Goal: Task Accomplishment & Management: Complete application form

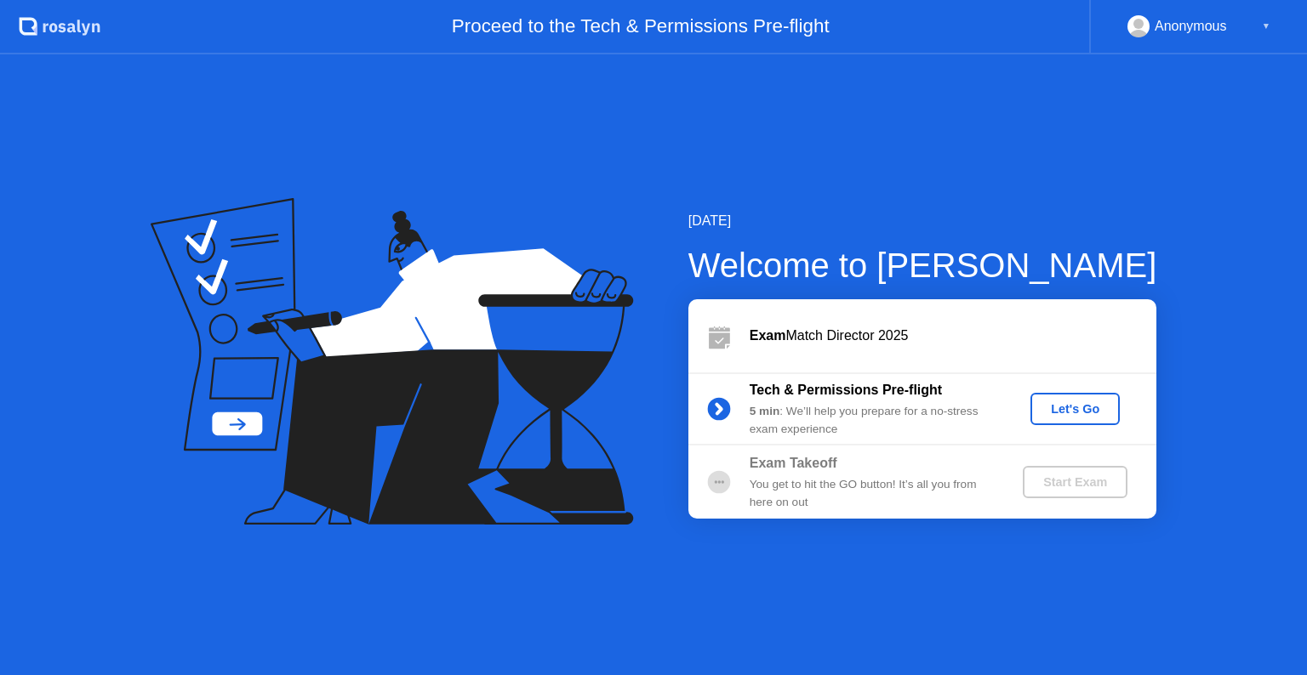
click at [1085, 412] on div "Let's Go" at bounding box center [1075, 409] width 76 height 14
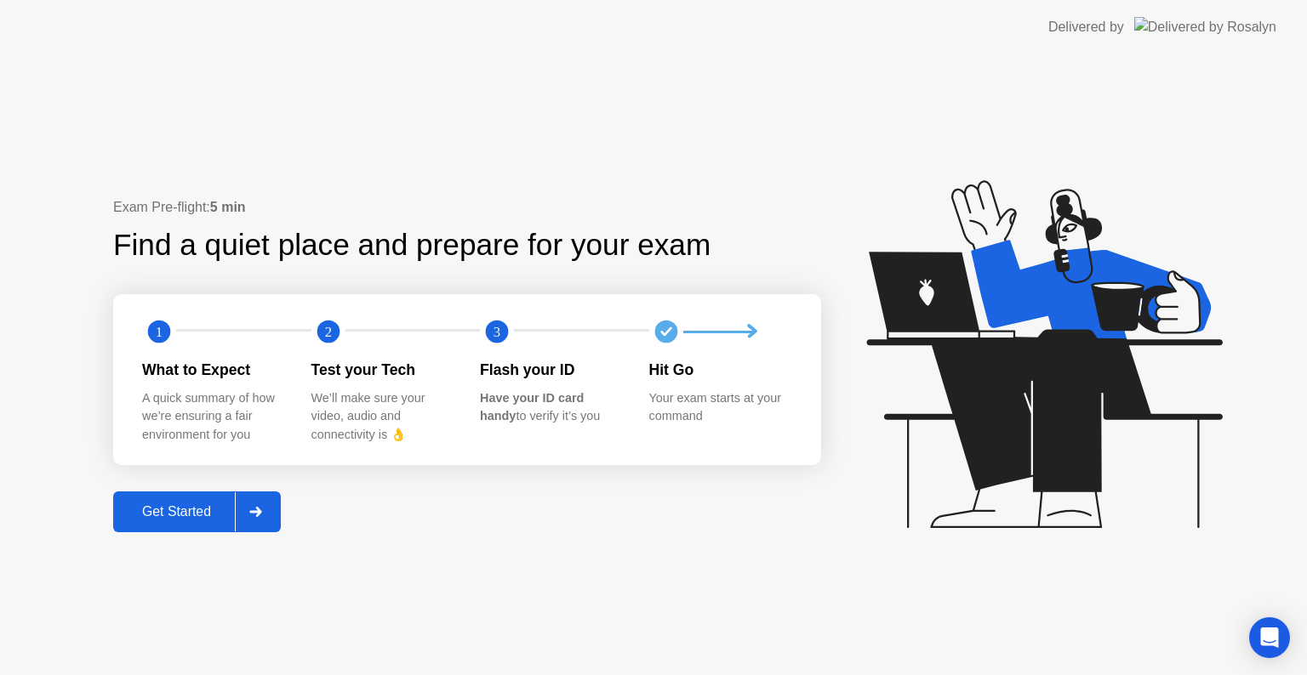
click at [261, 513] on icon at bounding box center [255, 512] width 12 height 10
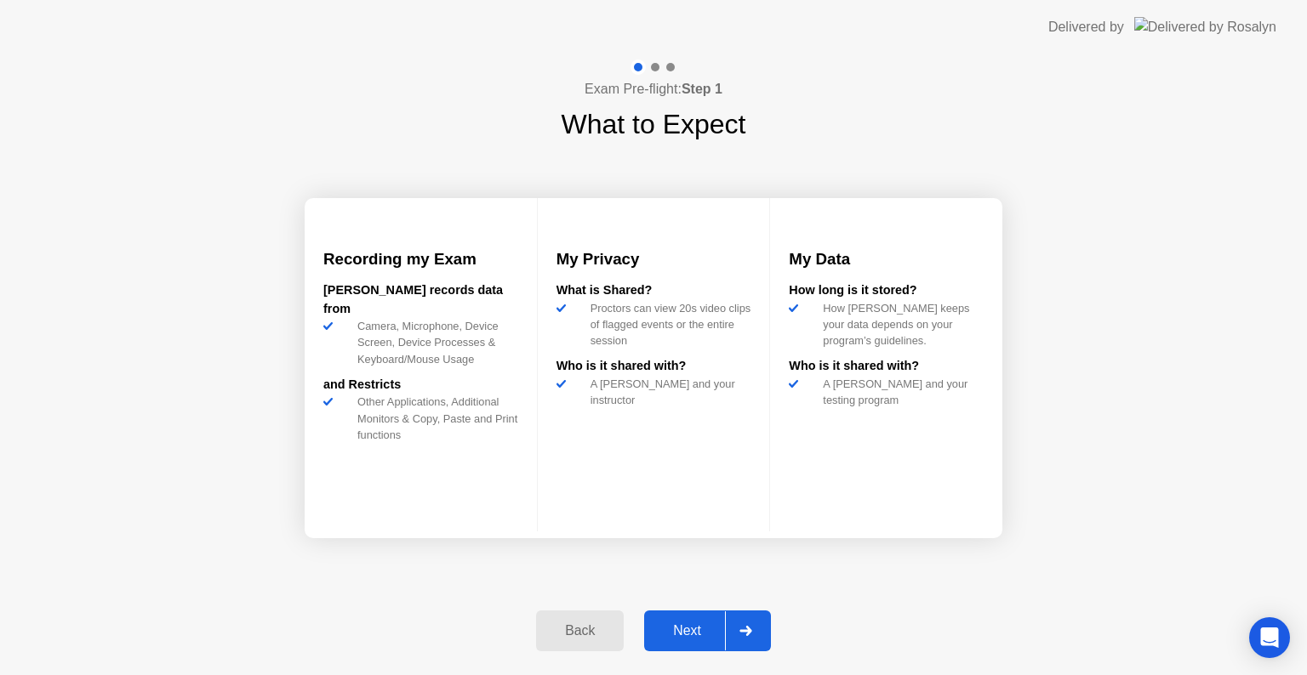
click at [742, 631] on icon at bounding box center [745, 631] width 12 height 10
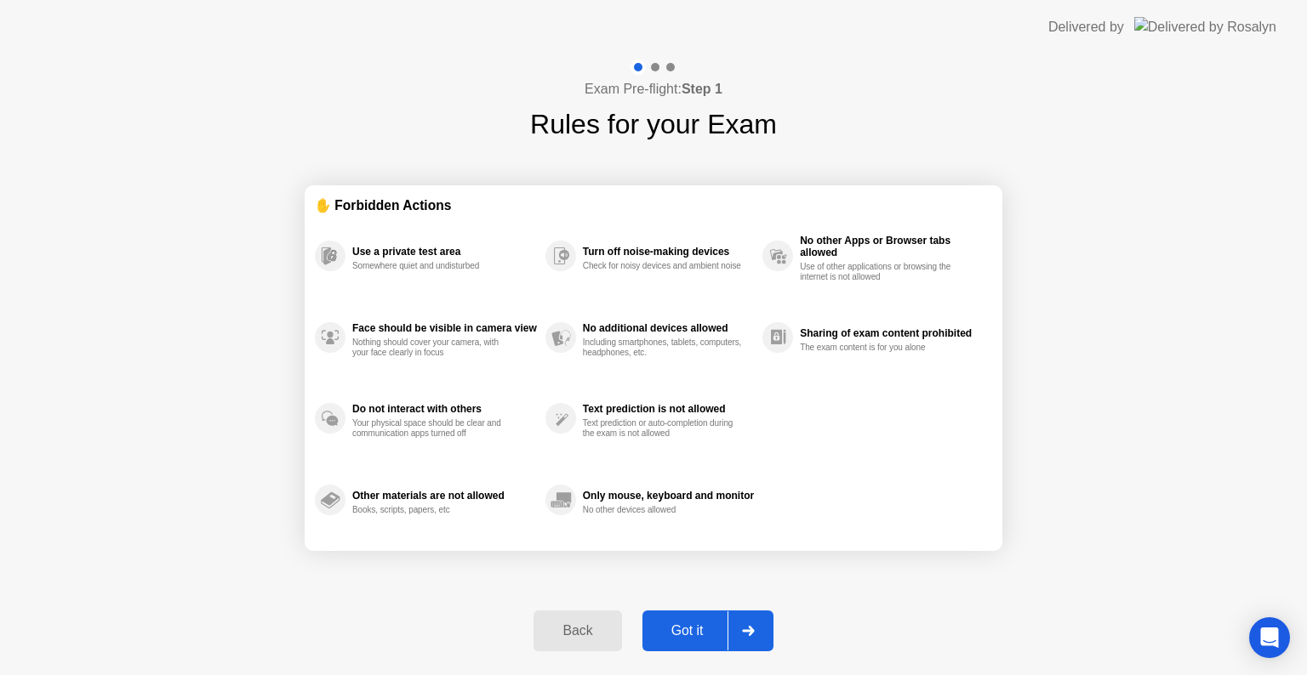
click at [742, 631] on icon at bounding box center [748, 631] width 13 height 10
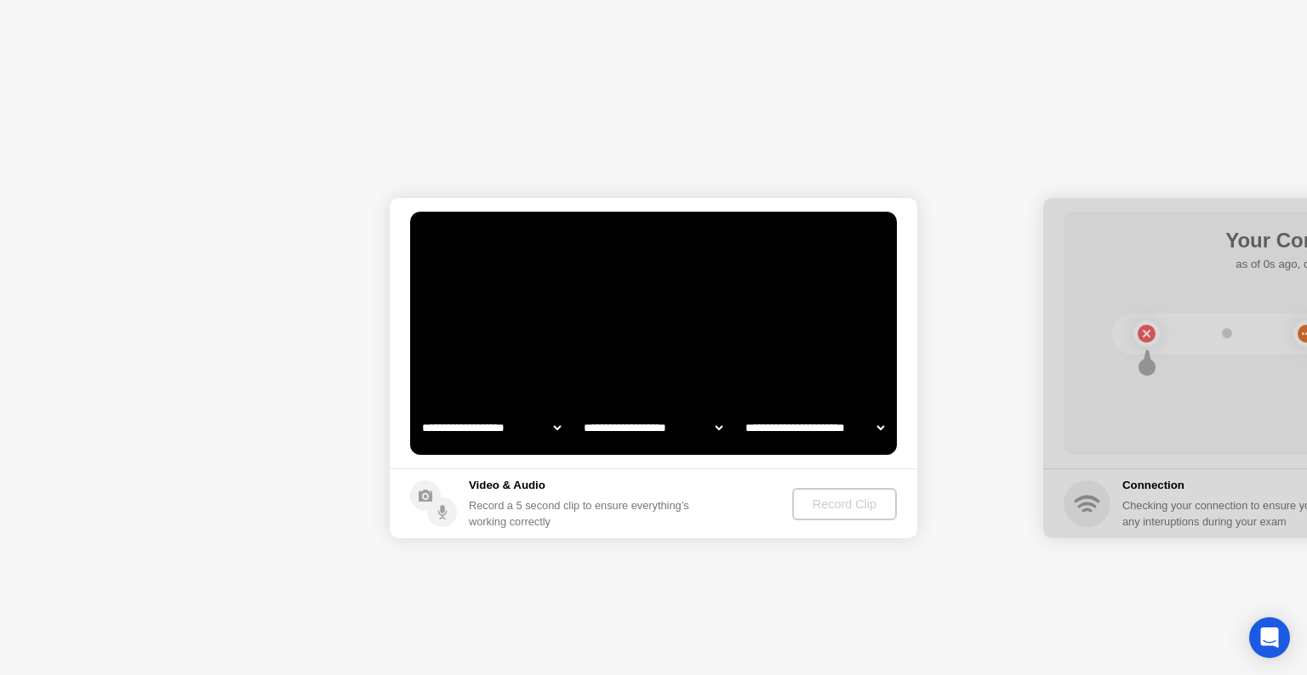
select select "**********"
select select "*******"
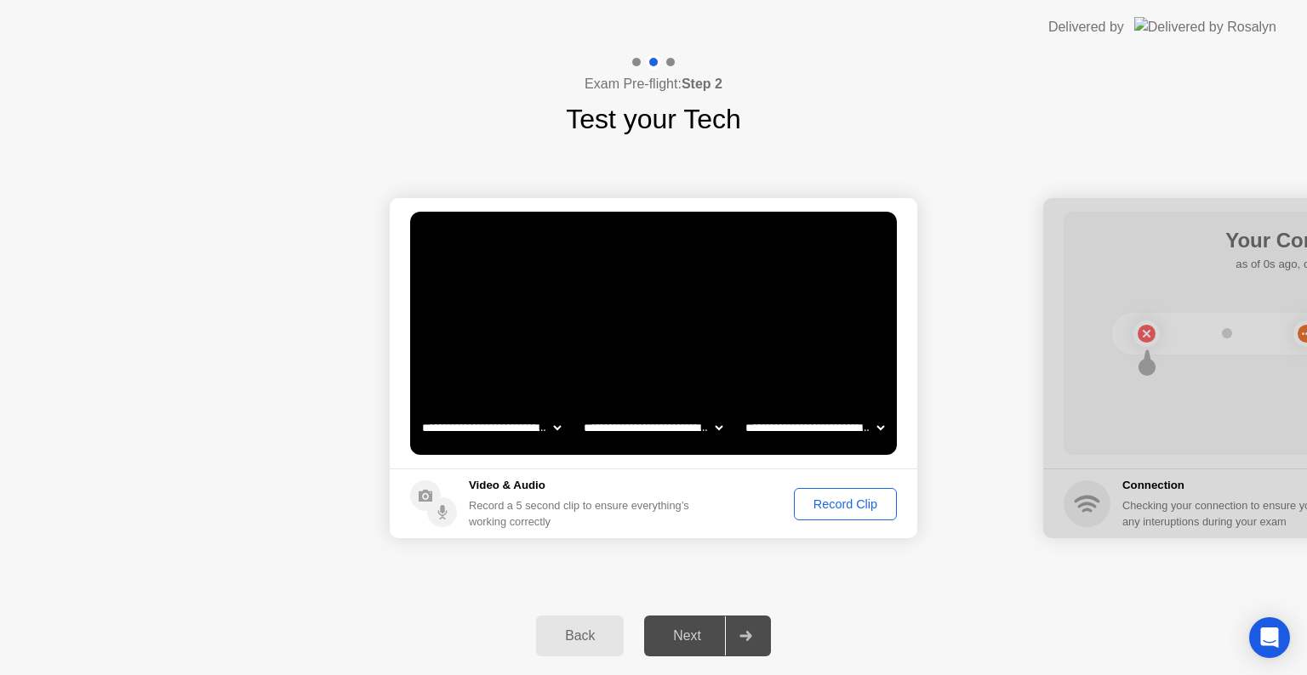
click at [829, 502] on div "Record Clip" at bounding box center [845, 505] width 91 height 14
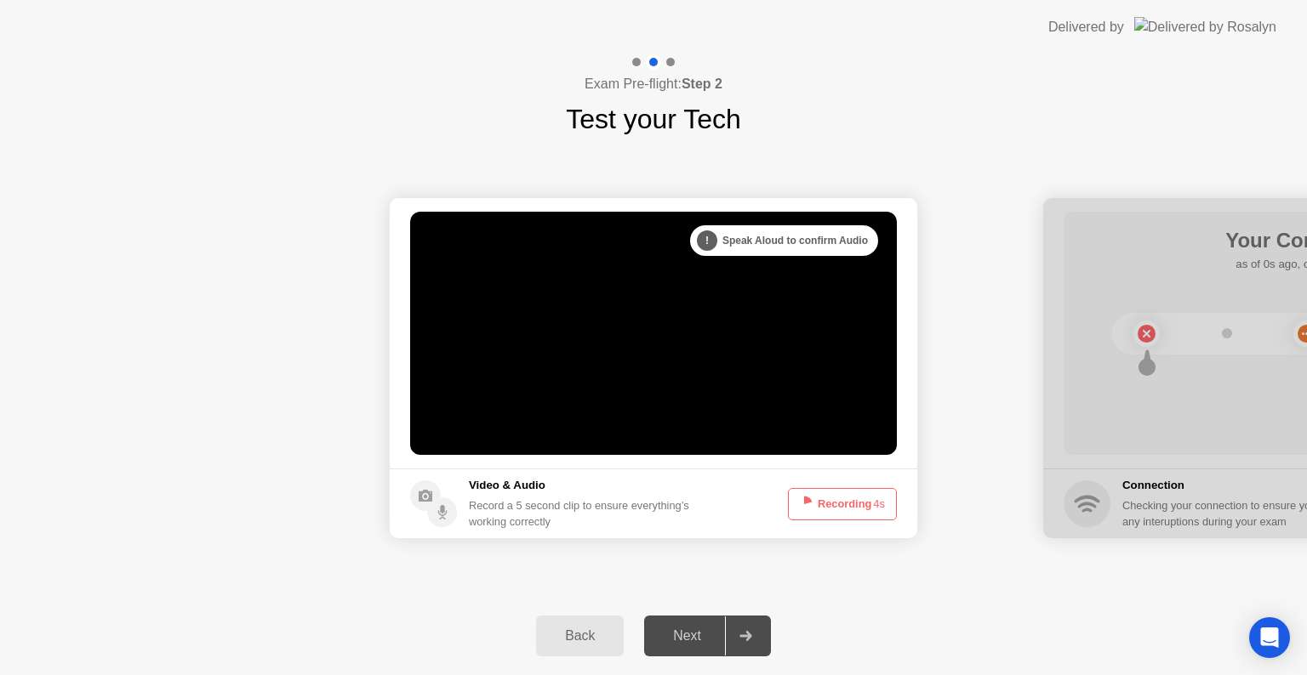
click at [852, 497] on button "Recording 4s" at bounding box center [842, 504] width 109 height 32
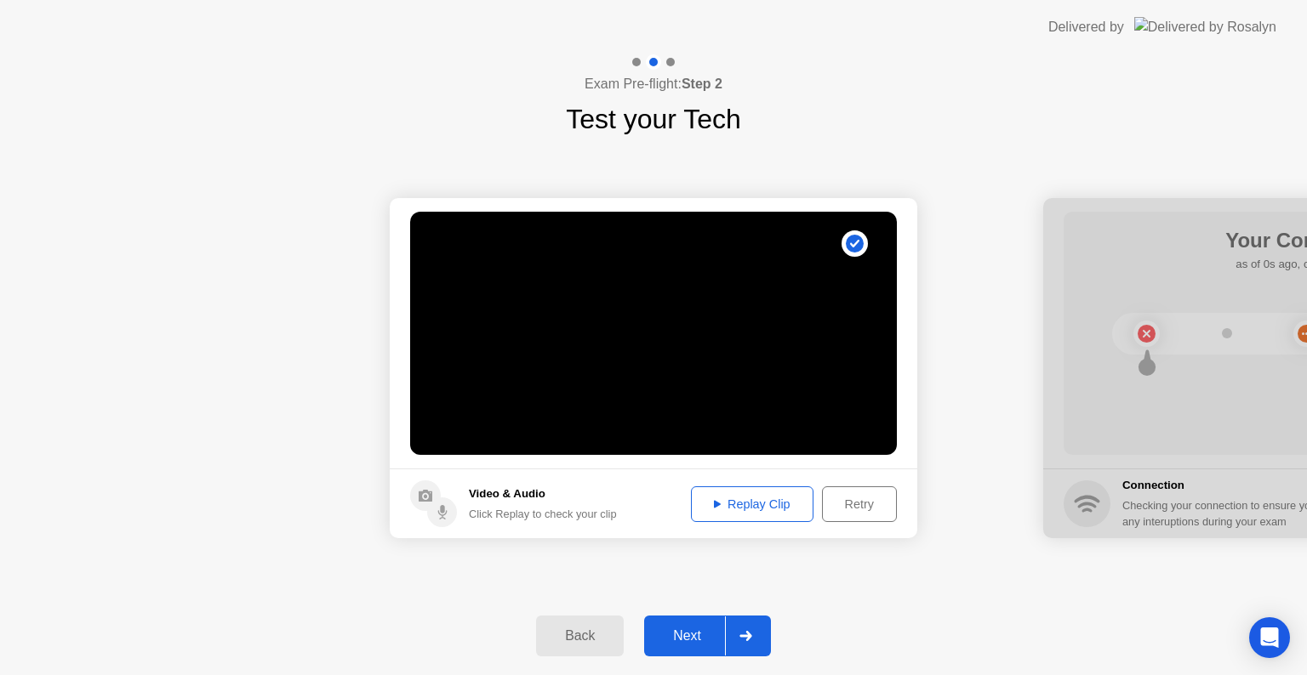
click at [780, 500] on div "Replay Clip" at bounding box center [752, 505] width 111 height 14
click at [754, 639] on div at bounding box center [745, 636] width 41 height 39
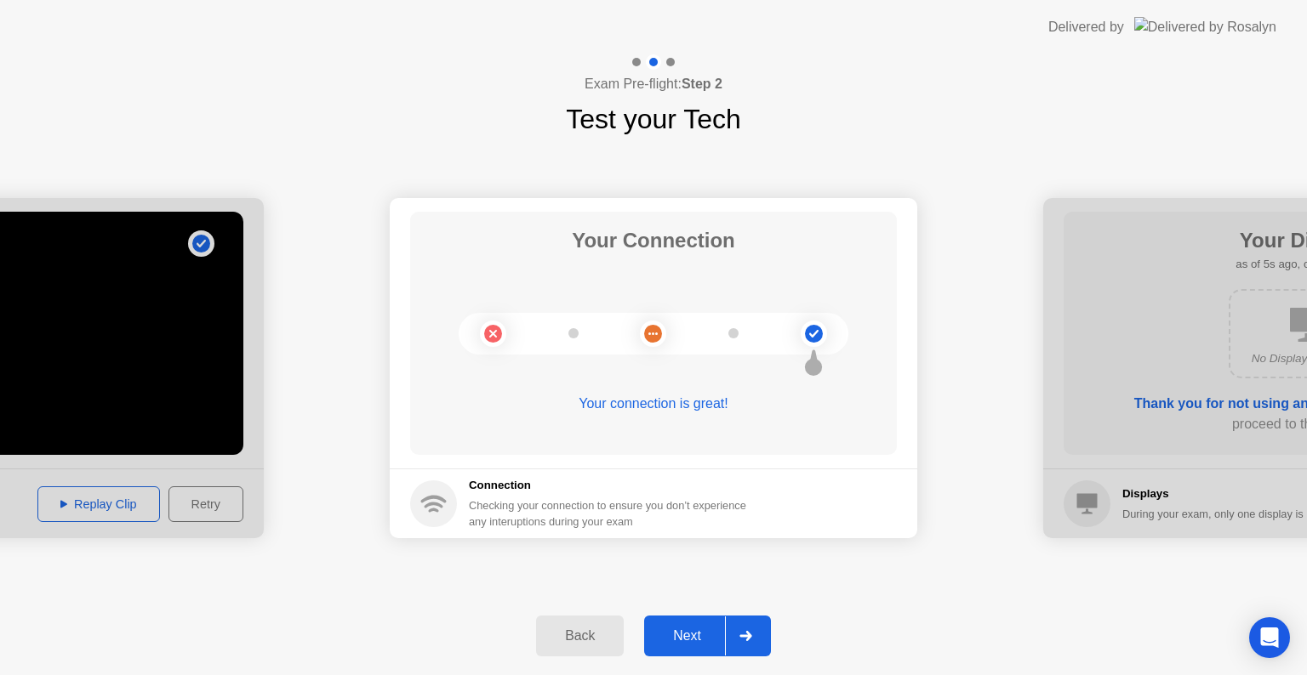
click at [744, 626] on div at bounding box center [745, 636] width 41 height 39
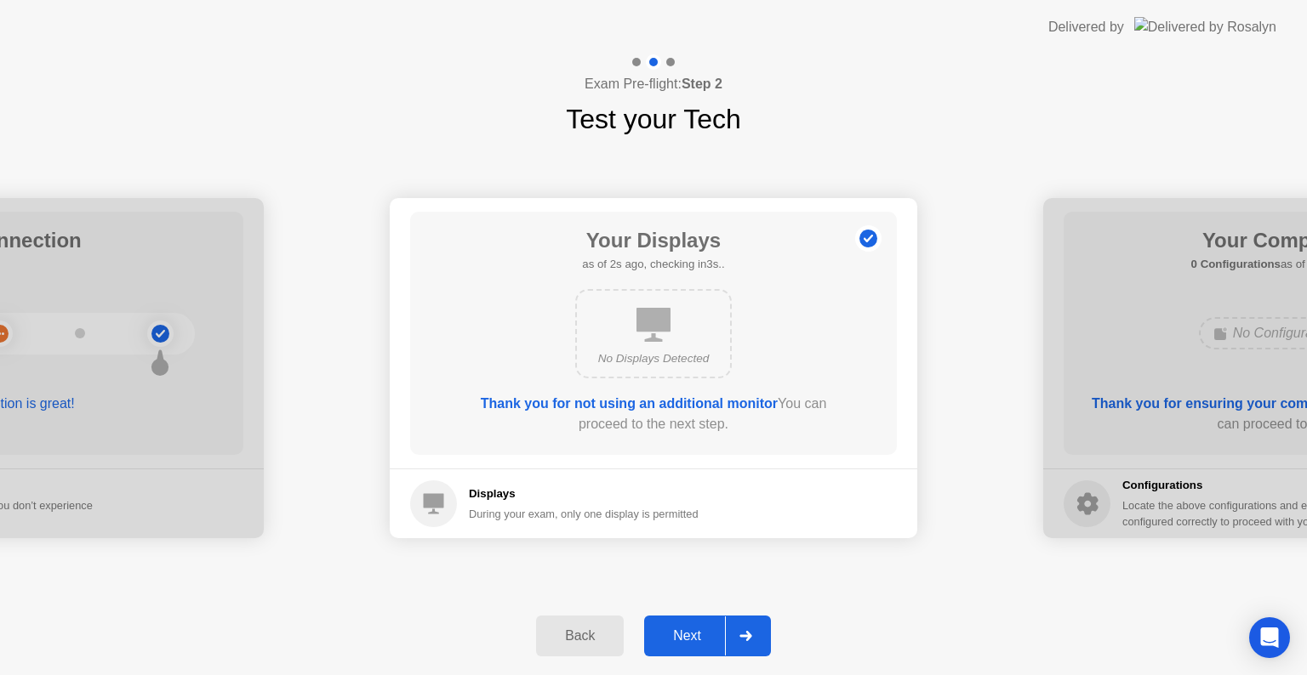
click at [751, 632] on icon at bounding box center [745, 636] width 13 height 10
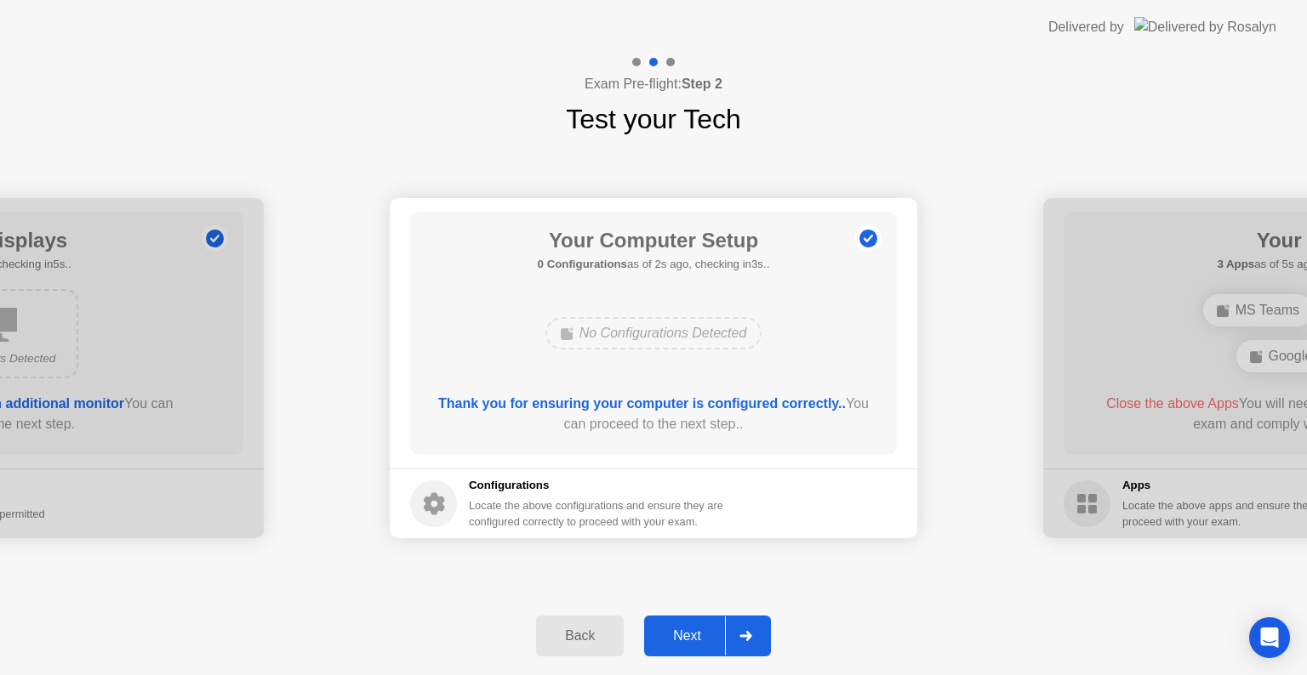
click at [751, 632] on icon at bounding box center [745, 636] width 13 height 10
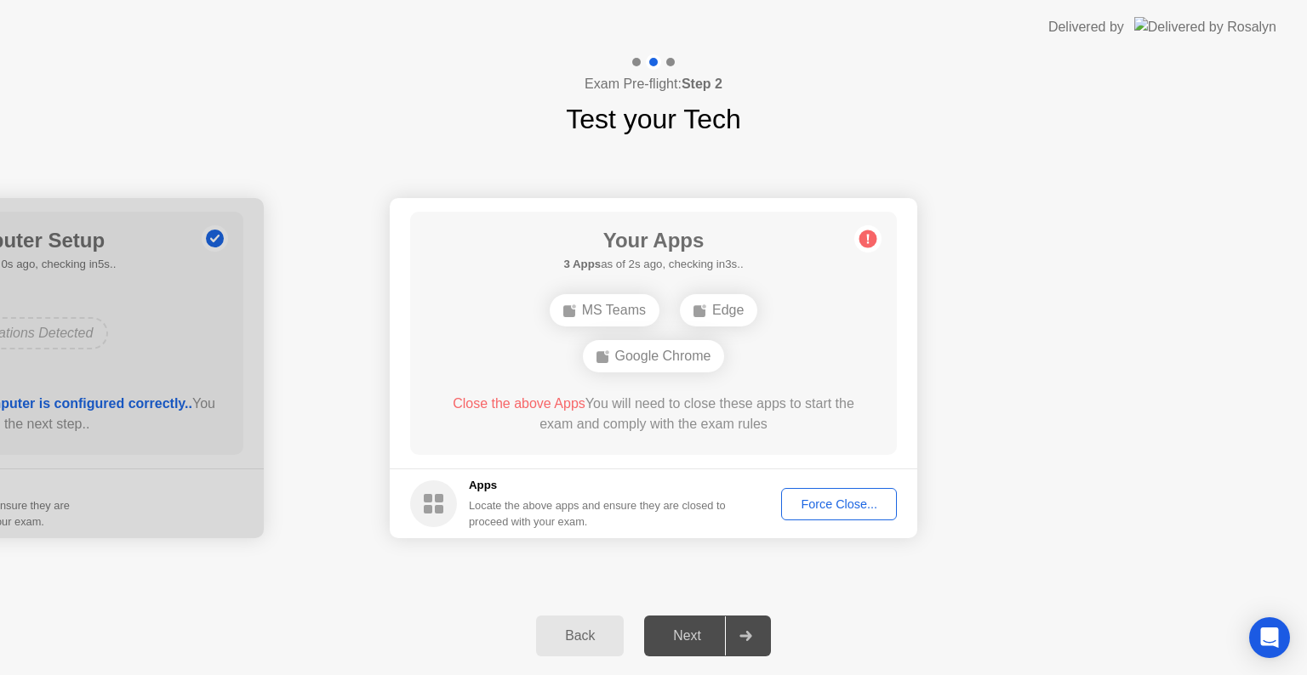
click at [840, 505] on div "Force Close..." at bounding box center [839, 505] width 104 height 14
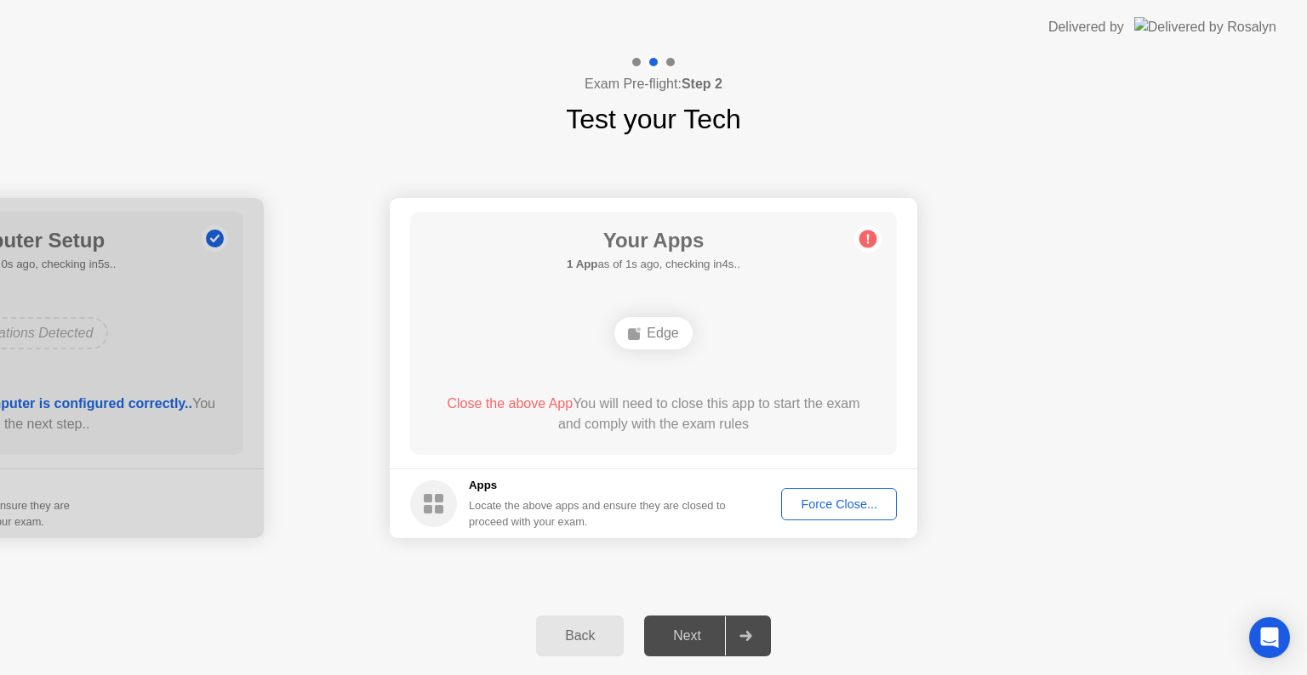
click at [742, 637] on icon at bounding box center [745, 636] width 13 height 10
click at [834, 505] on div "Force Close..." at bounding box center [839, 505] width 104 height 14
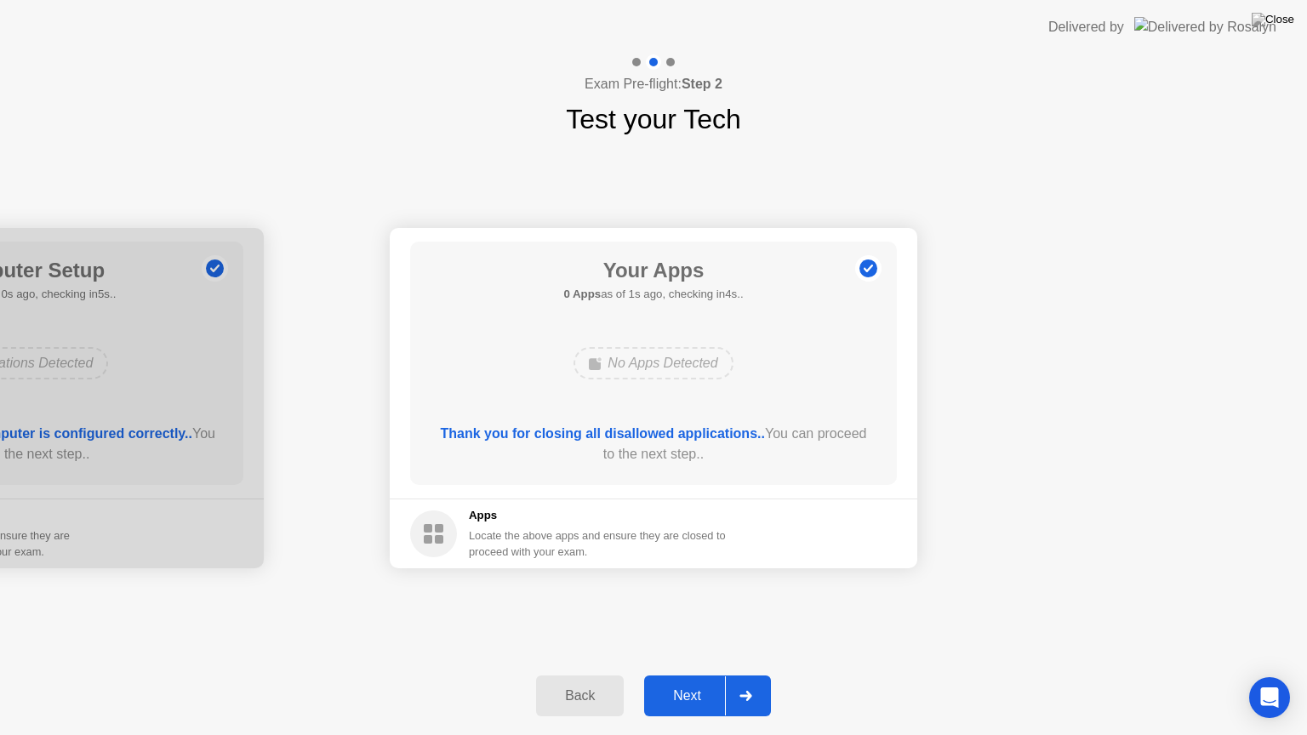
click at [739, 675] on div at bounding box center [745, 695] width 41 height 39
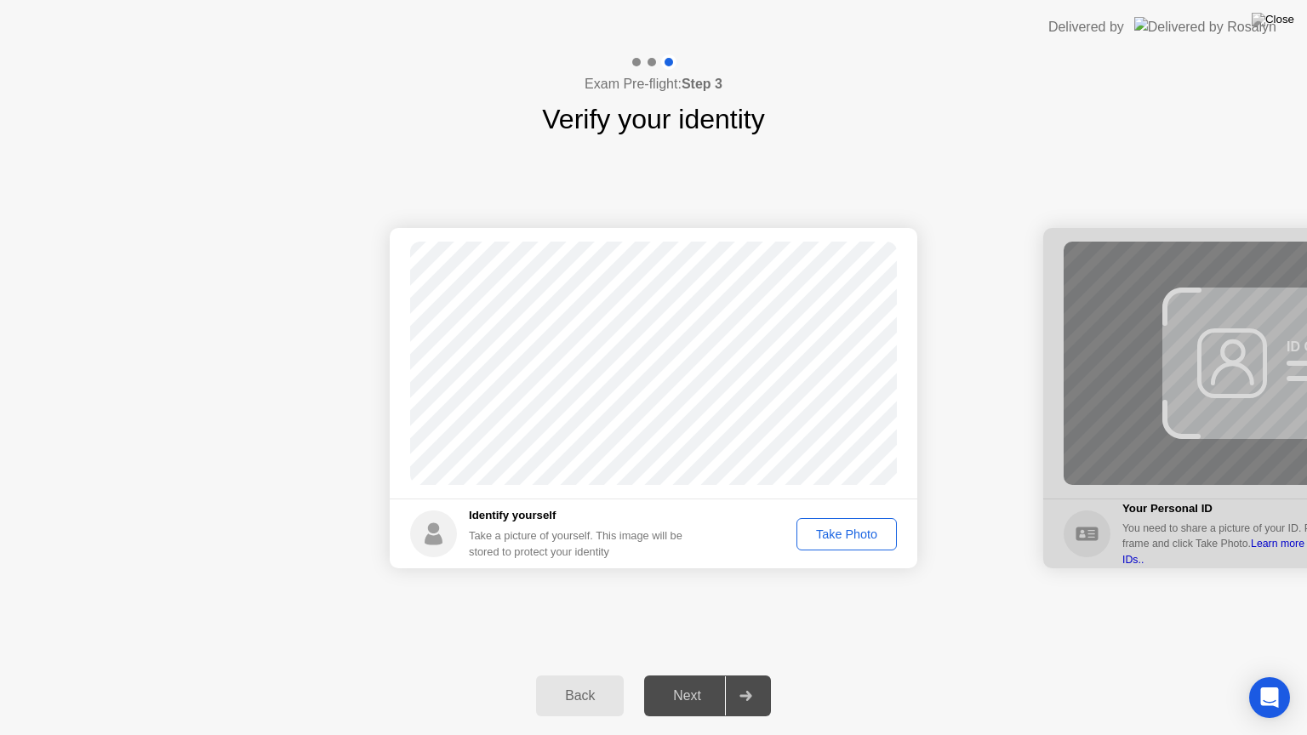
click at [865, 533] on div "Take Photo" at bounding box center [846, 534] width 88 height 14
click at [757, 675] on div at bounding box center [745, 695] width 41 height 39
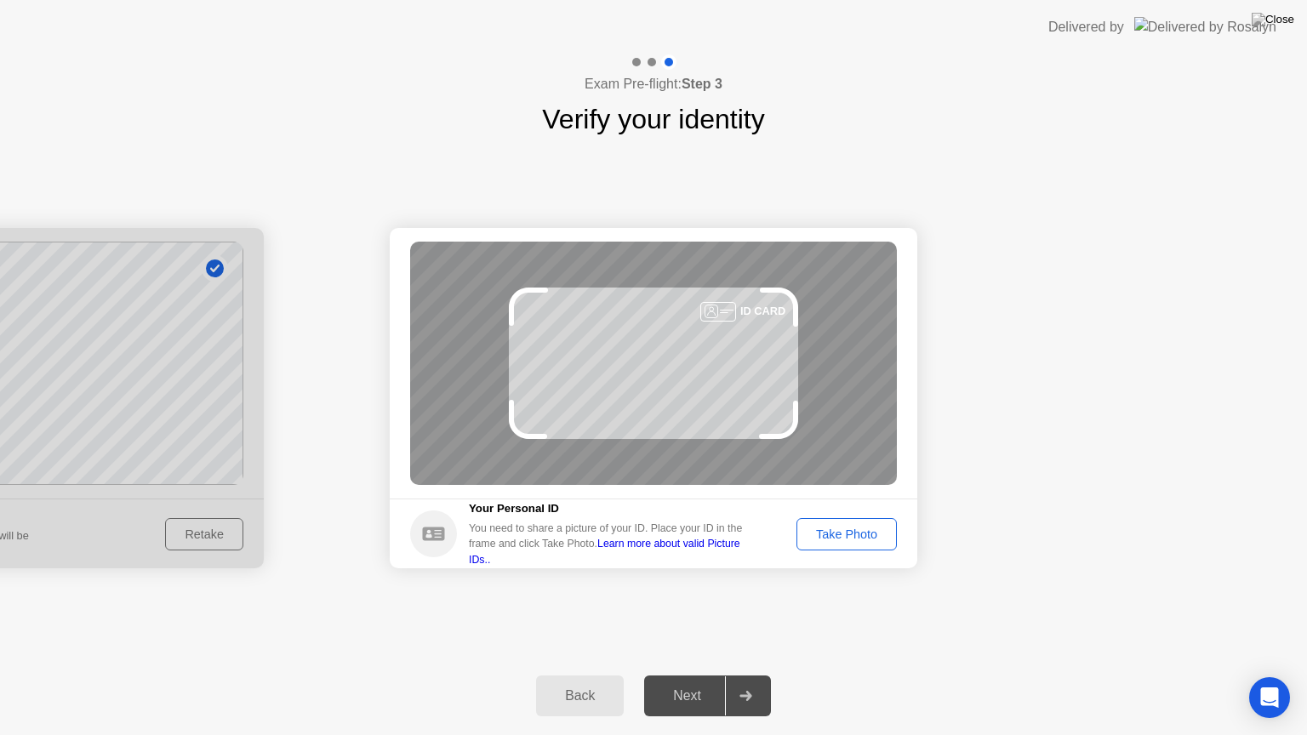
click at [826, 536] on div "Take Photo" at bounding box center [846, 534] width 88 height 14
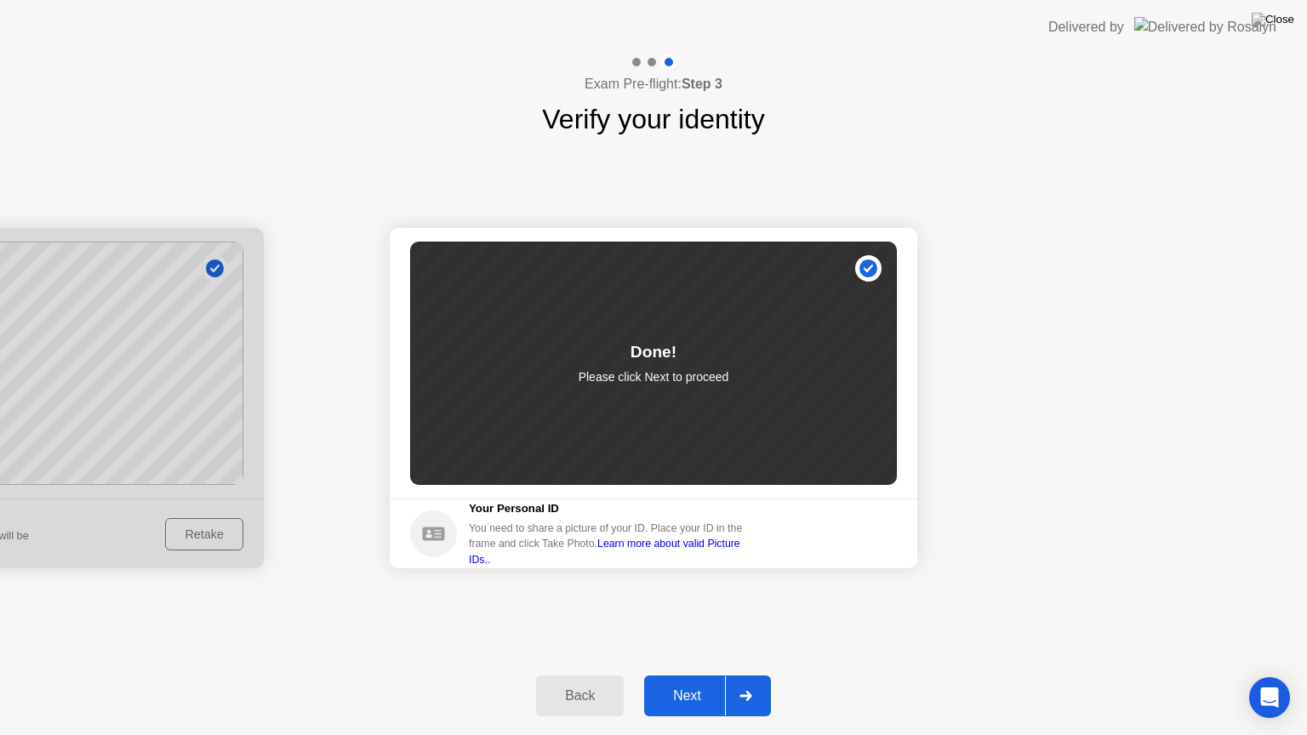
click at [758, 675] on div at bounding box center [745, 695] width 41 height 39
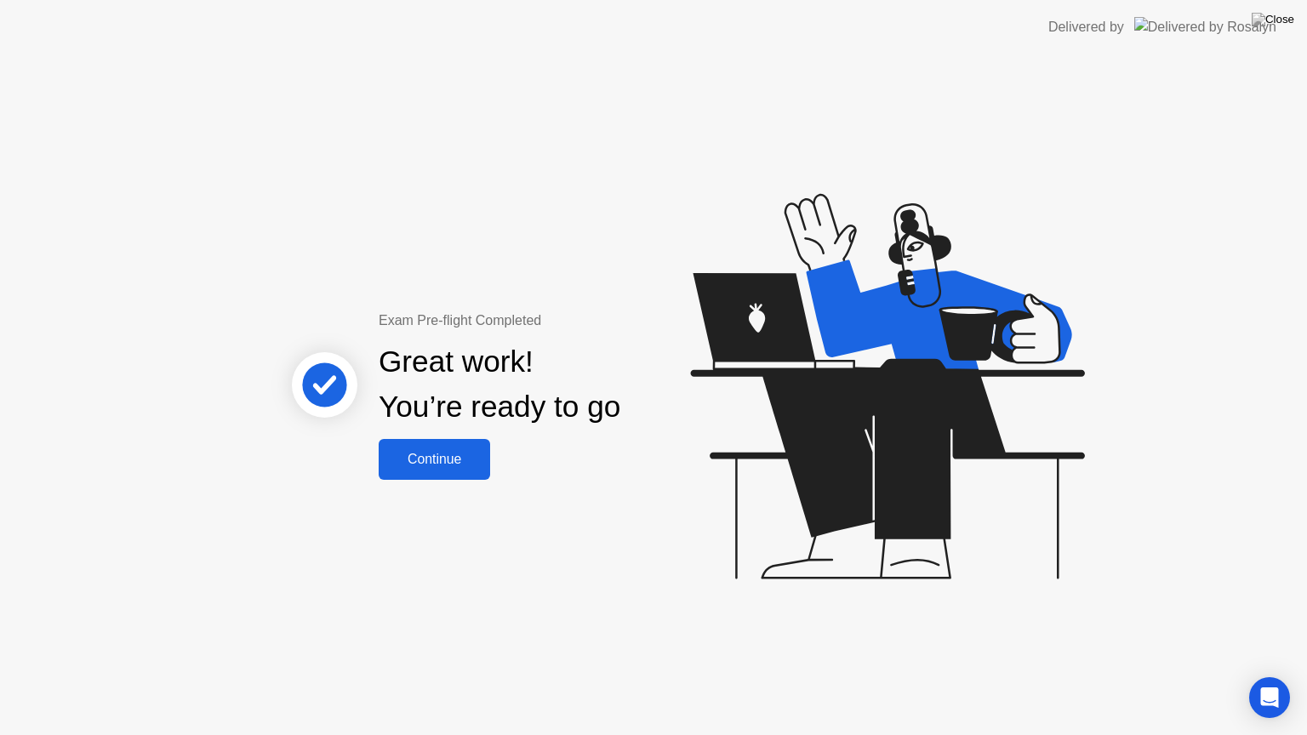
click at [463, 462] on div "Continue" at bounding box center [434, 459] width 101 height 15
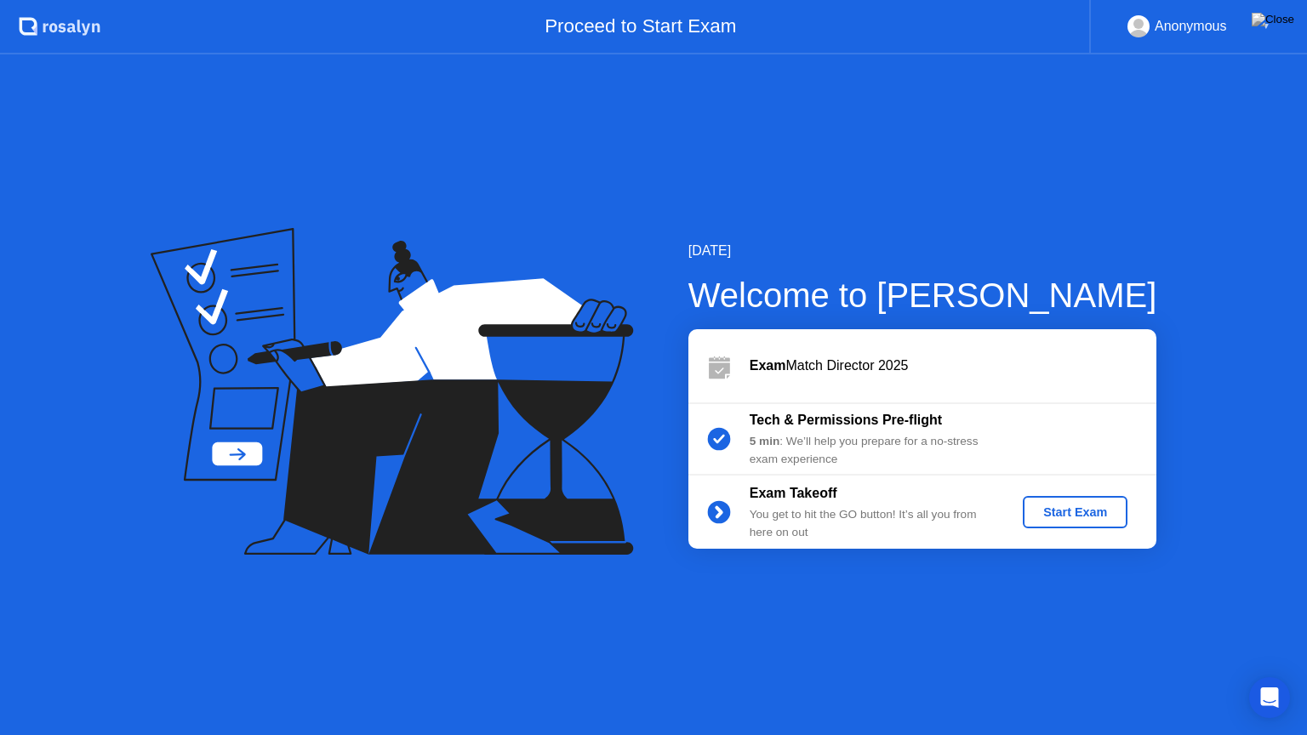
click at [1072, 518] on div "Start Exam" at bounding box center [1074, 512] width 91 height 14
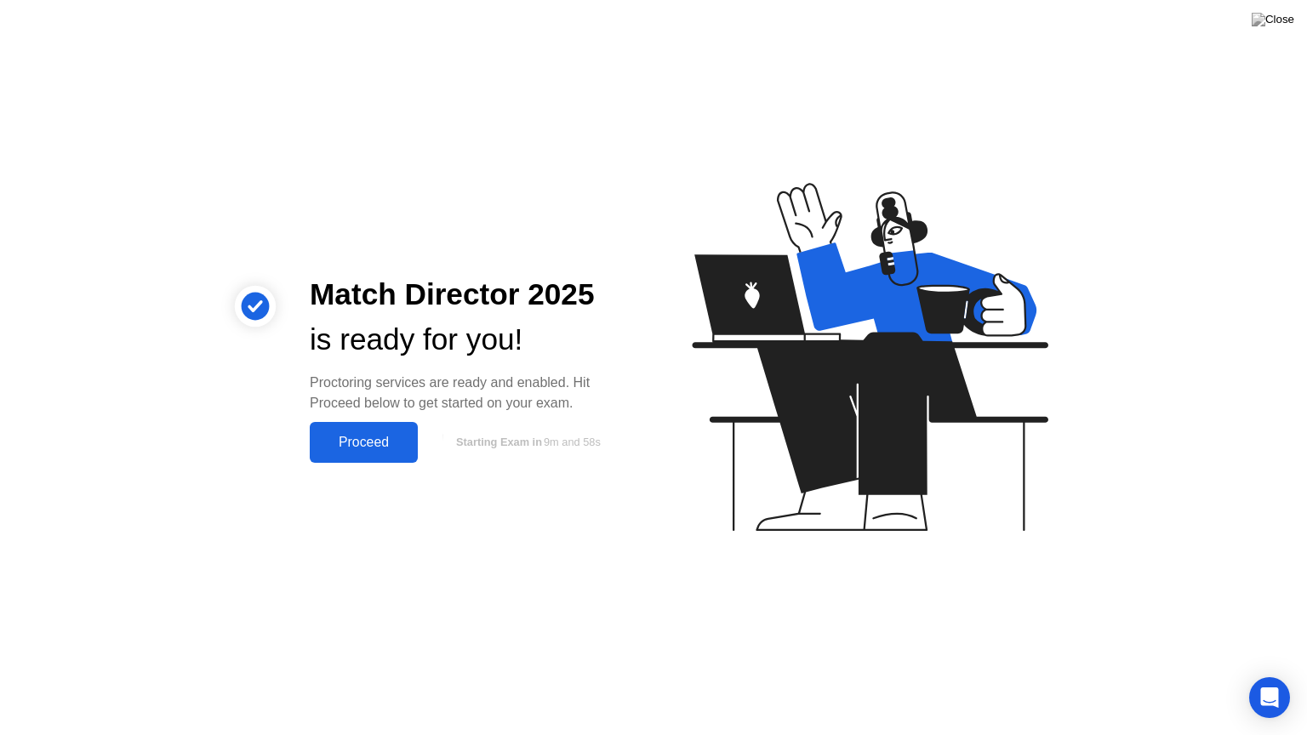
click at [347, 445] on div "Proceed" at bounding box center [364, 442] width 98 height 15
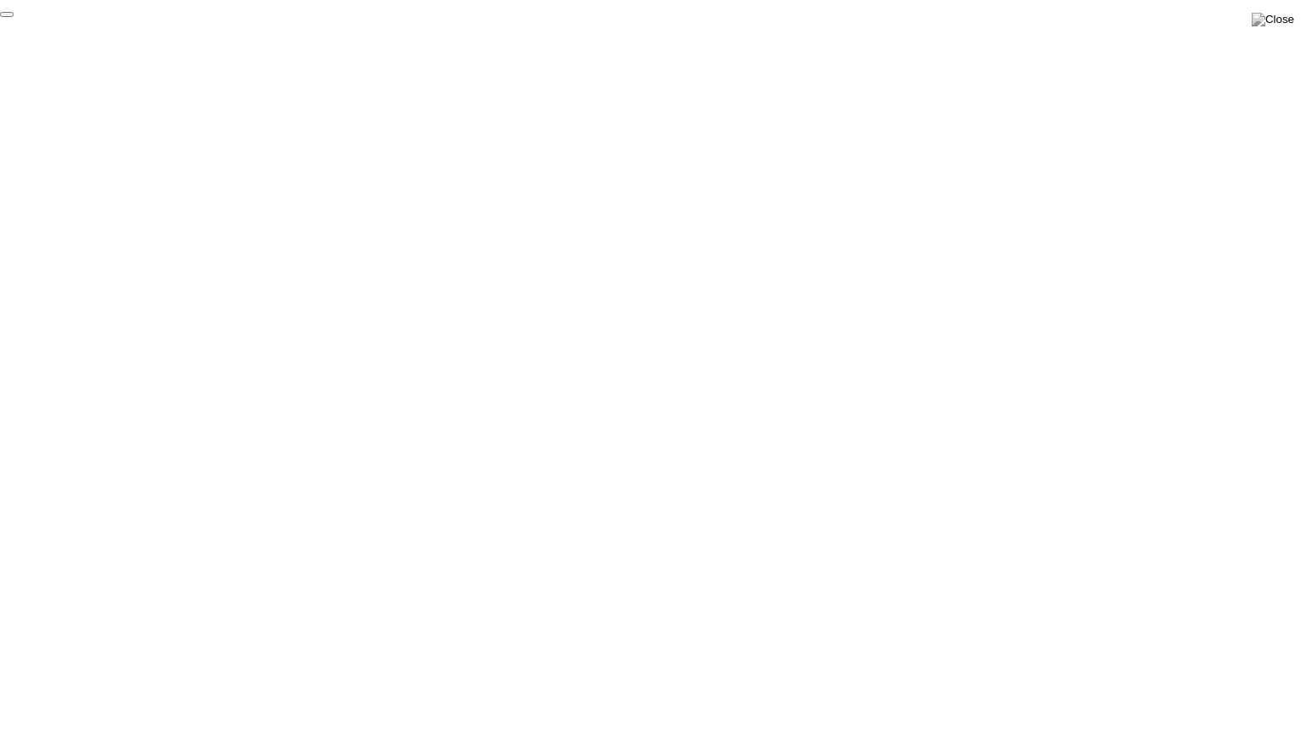
click div "End Proctoring Session"
